Goal: Task Accomplishment & Management: Manage account settings

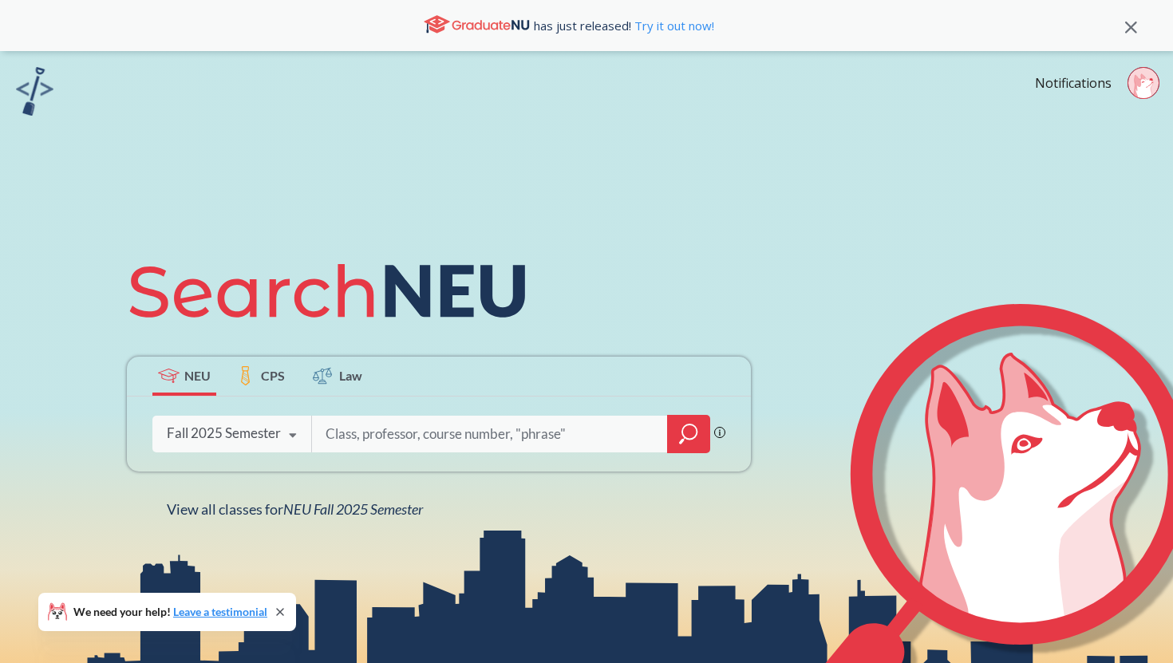
click at [1136, 85] on icon at bounding box center [1140, 85] width 13 height 23
click at [491, 428] on input "search" at bounding box center [490, 434] width 332 height 34
click at [1075, 85] on link "Notifications" at bounding box center [1073, 83] width 77 height 18
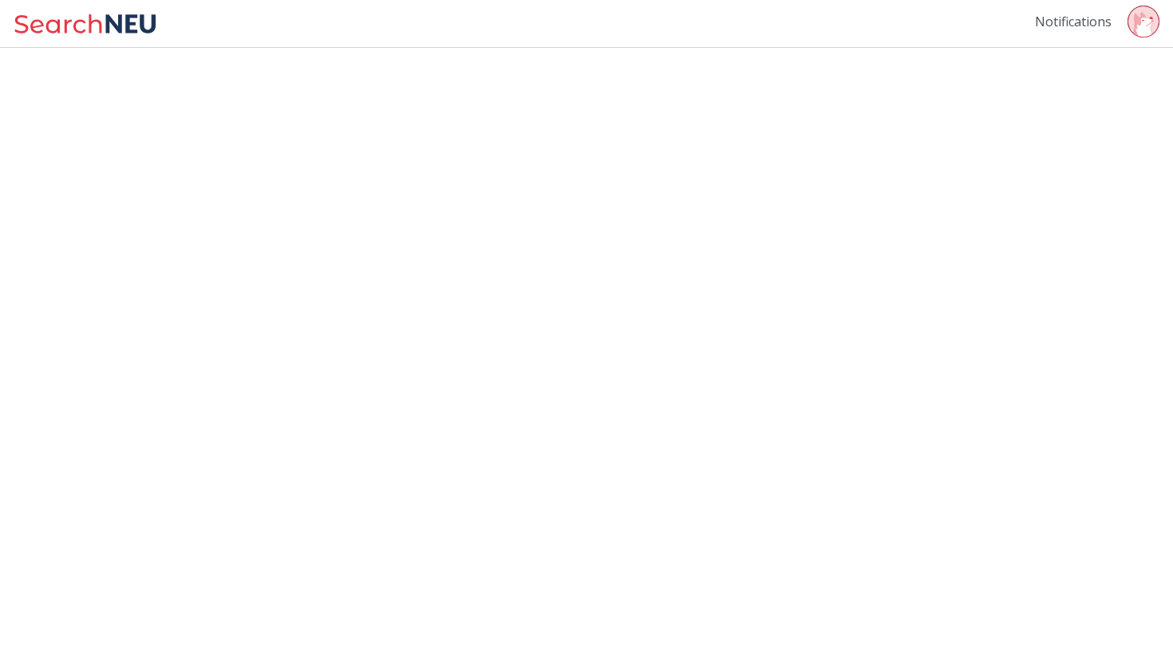
click at [1070, 20] on link "Notifications" at bounding box center [1073, 22] width 77 height 18
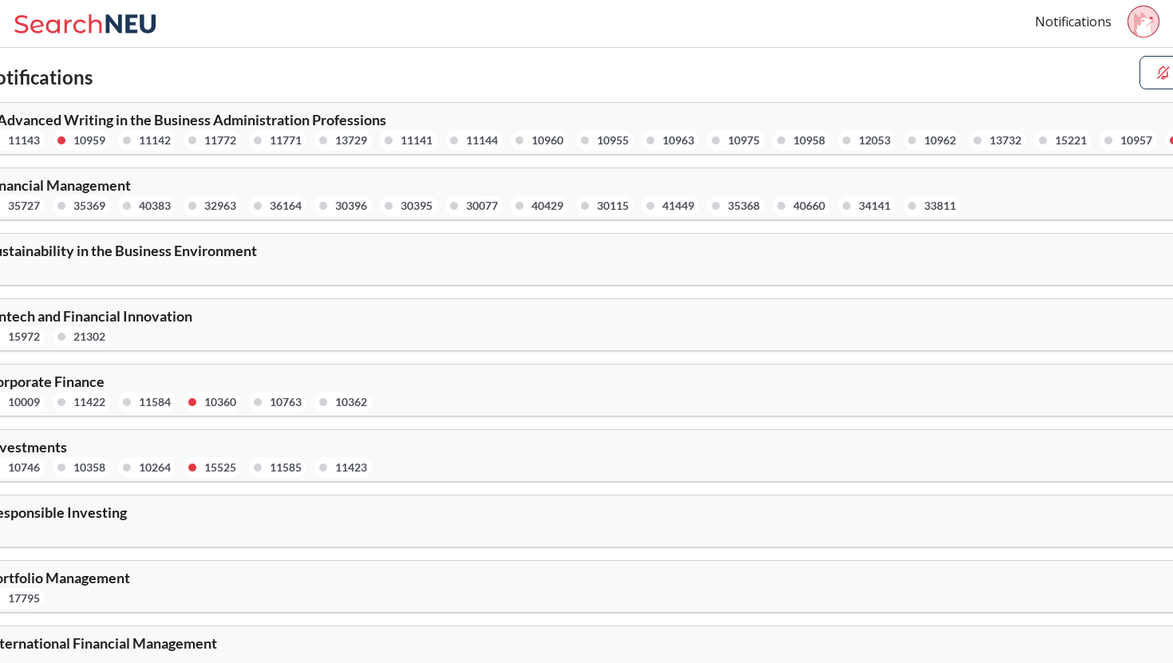
click at [61, 138] on div at bounding box center [61, 140] width 8 height 8
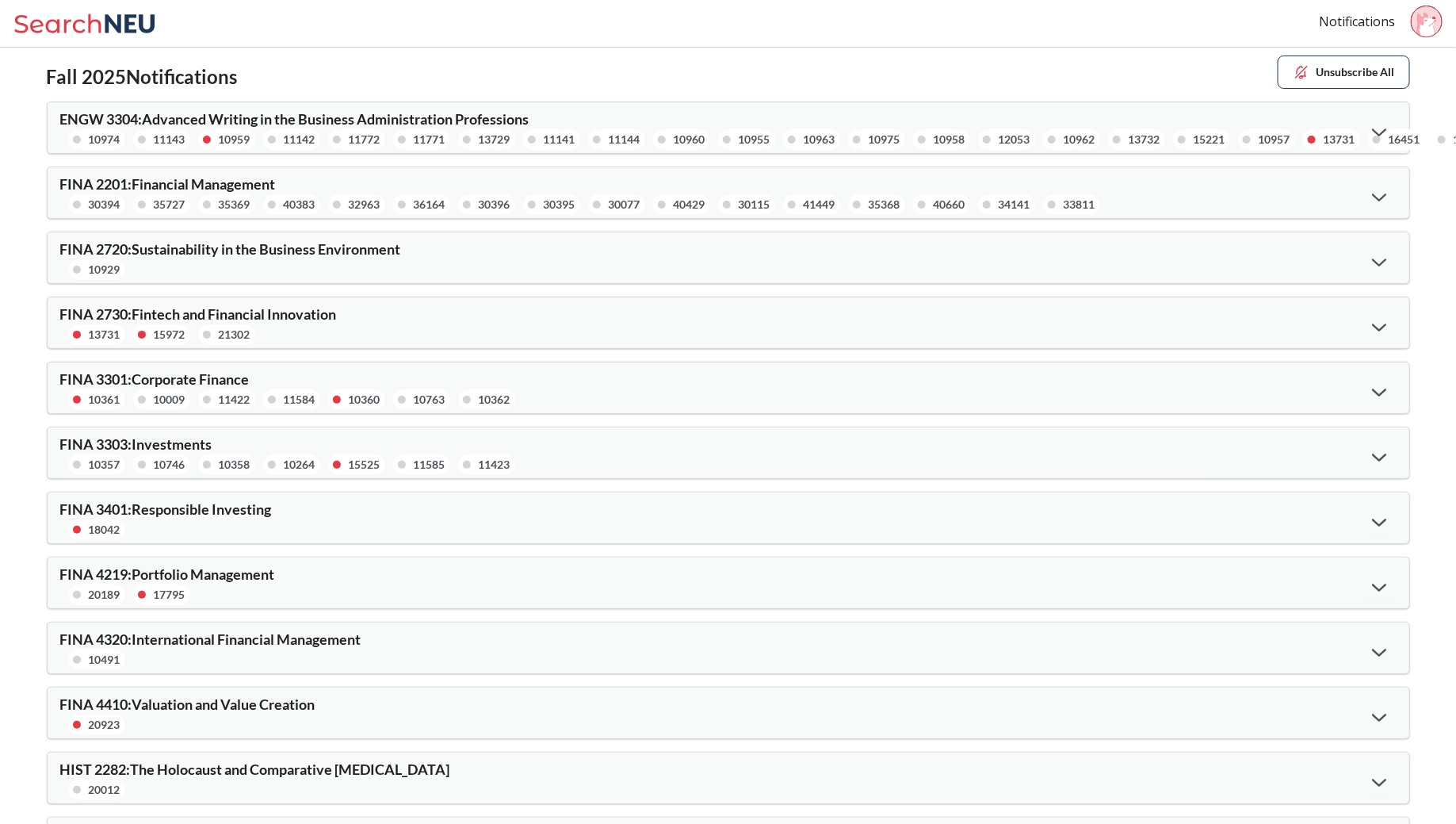
click at [1165, 69] on button "Unsubscribe All" at bounding box center [1344, 73] width 132 height 34
click at [1165, 33] on icon at bounding box center [1426, 24] width 19 height 25
click at [1165, 82] on span "[PHONE_NUMBER]" at bounding box center [1382, 82] width 92 height 14
